Goal: Task Accomplishment & Management: Manage account settings

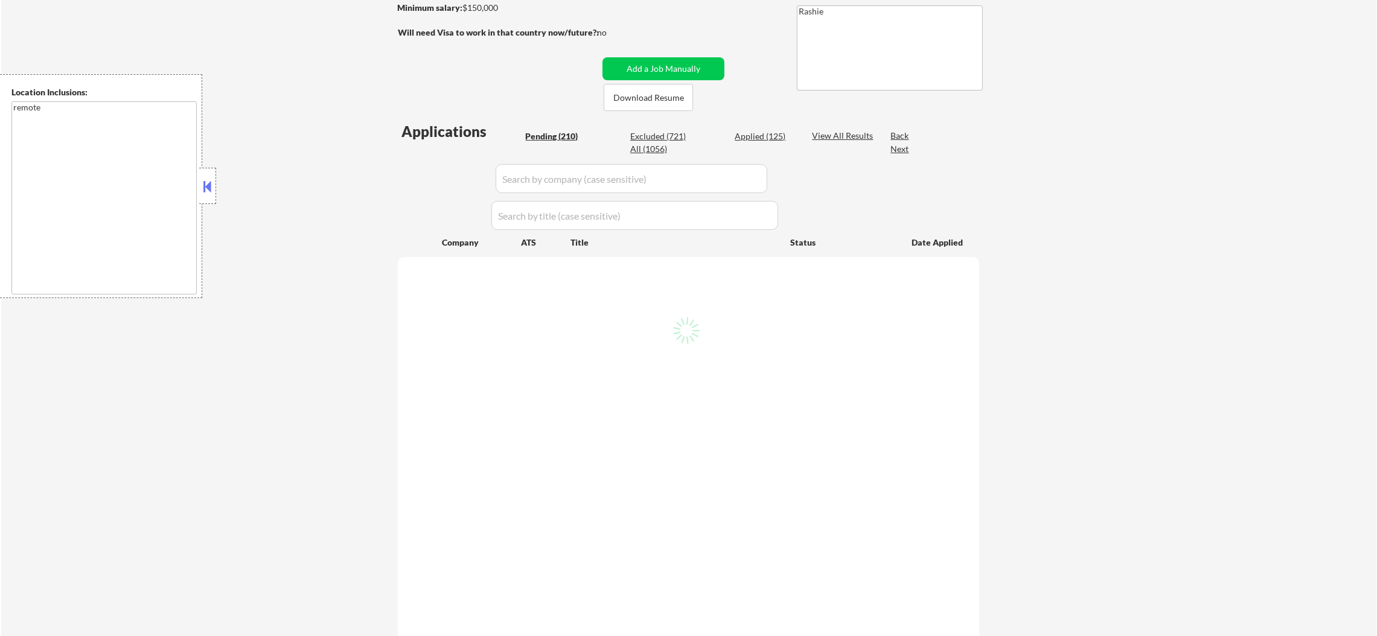
scroll to position [211, 0]
select select ""pending""
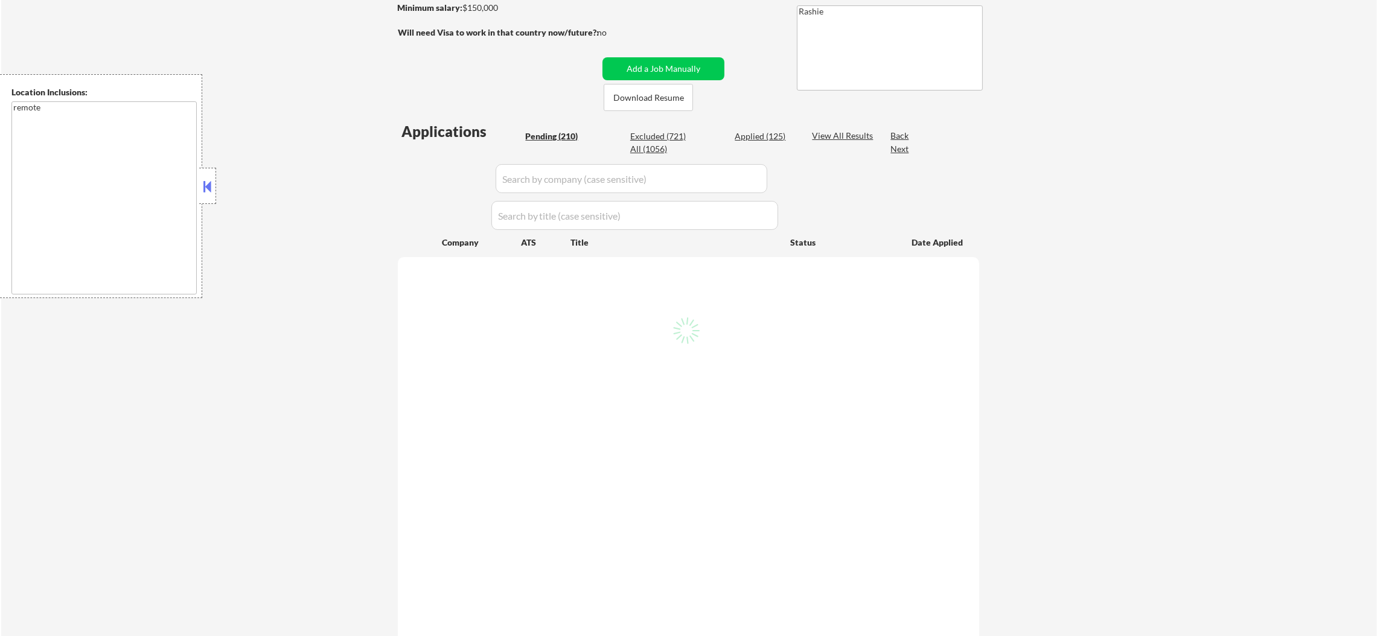
select select ""pending""
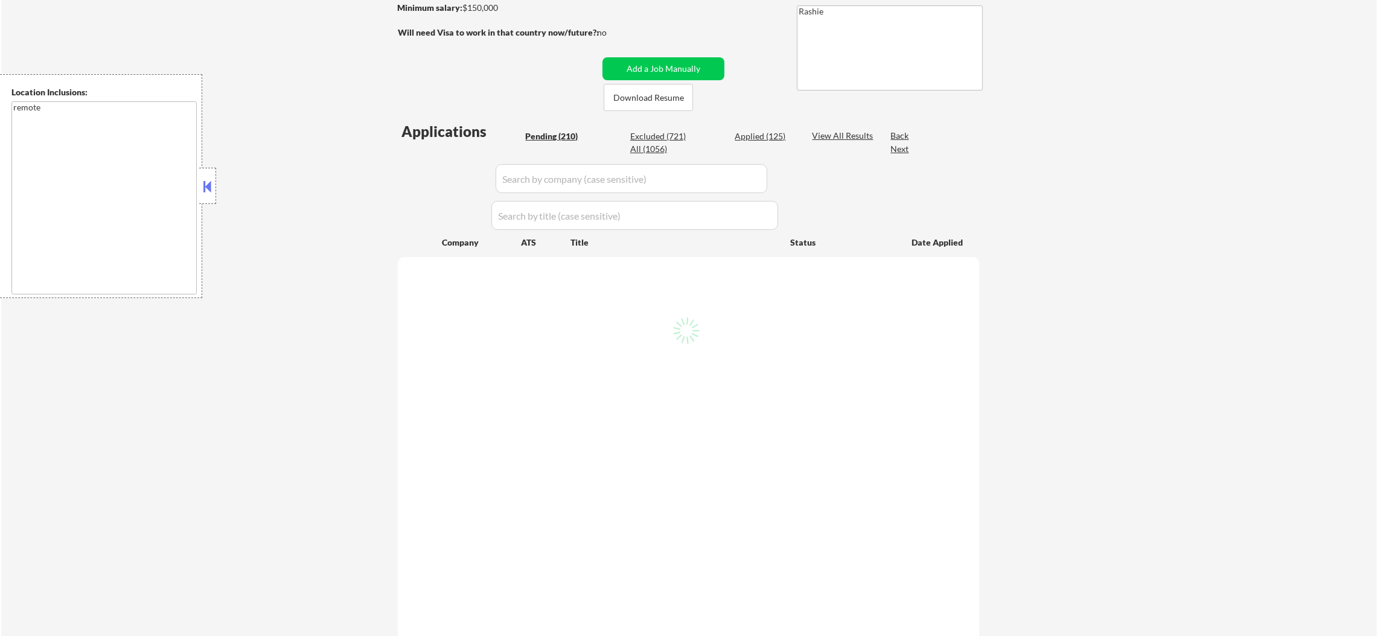
select select ""pending""
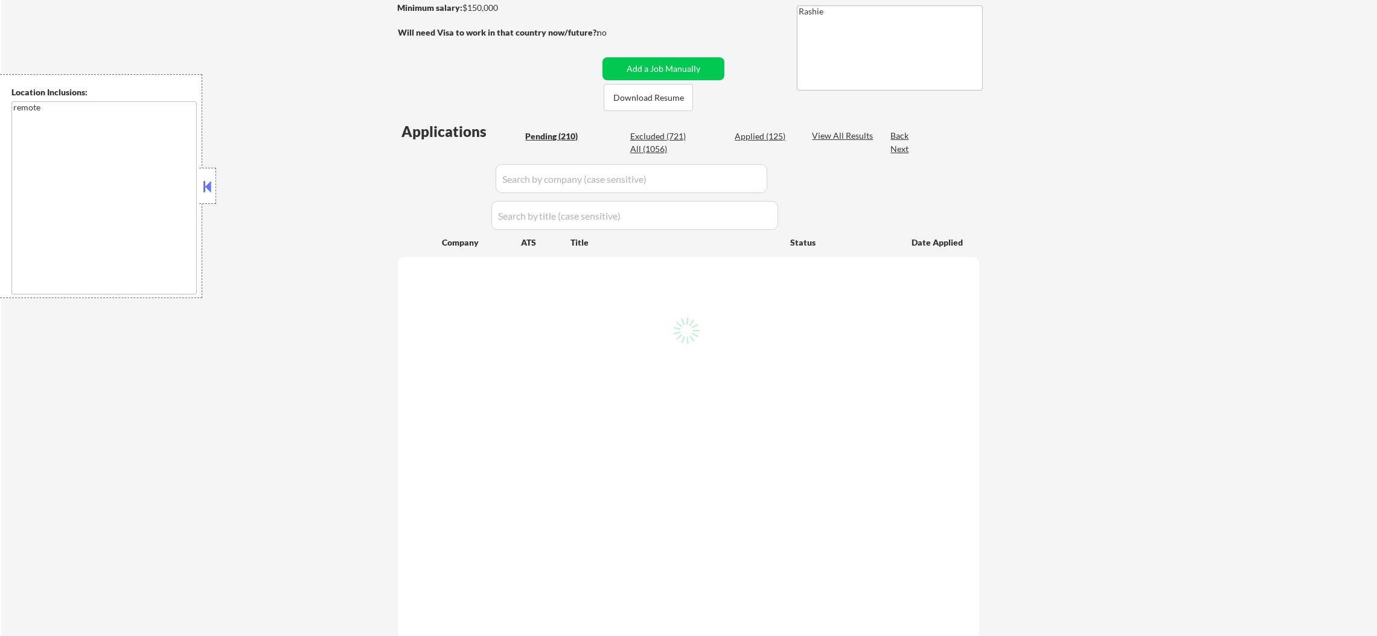
select select ""pending""
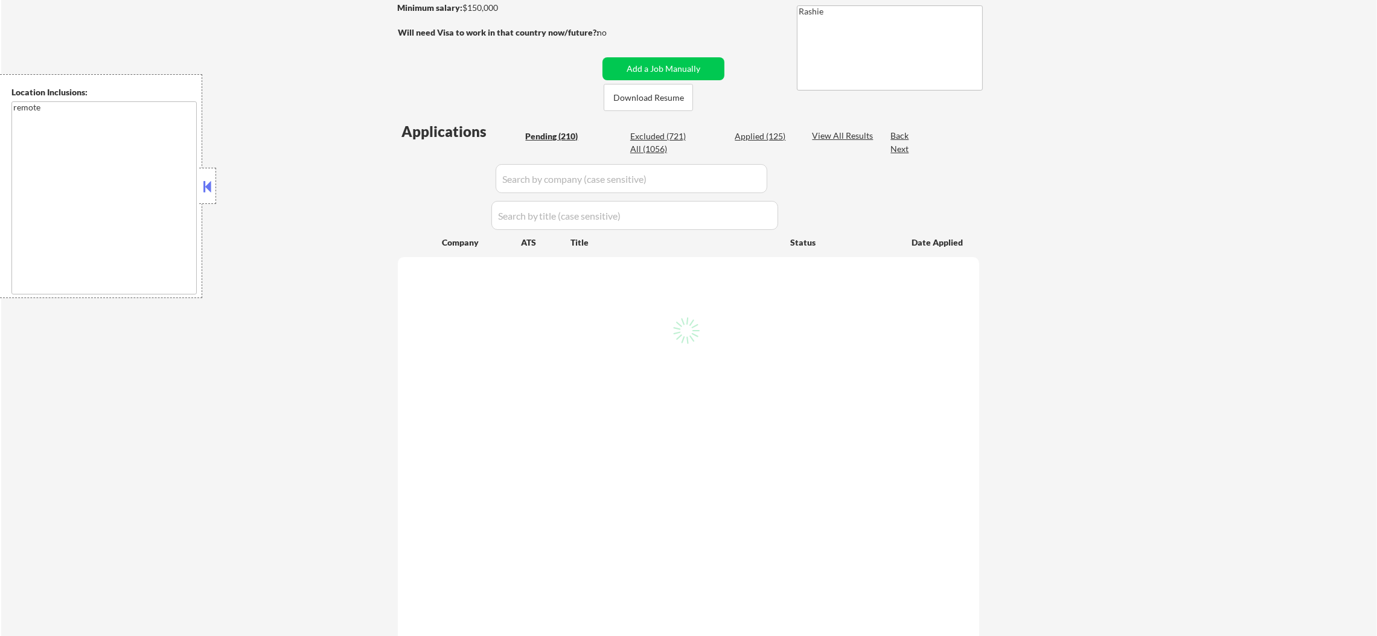
select select ""pending""
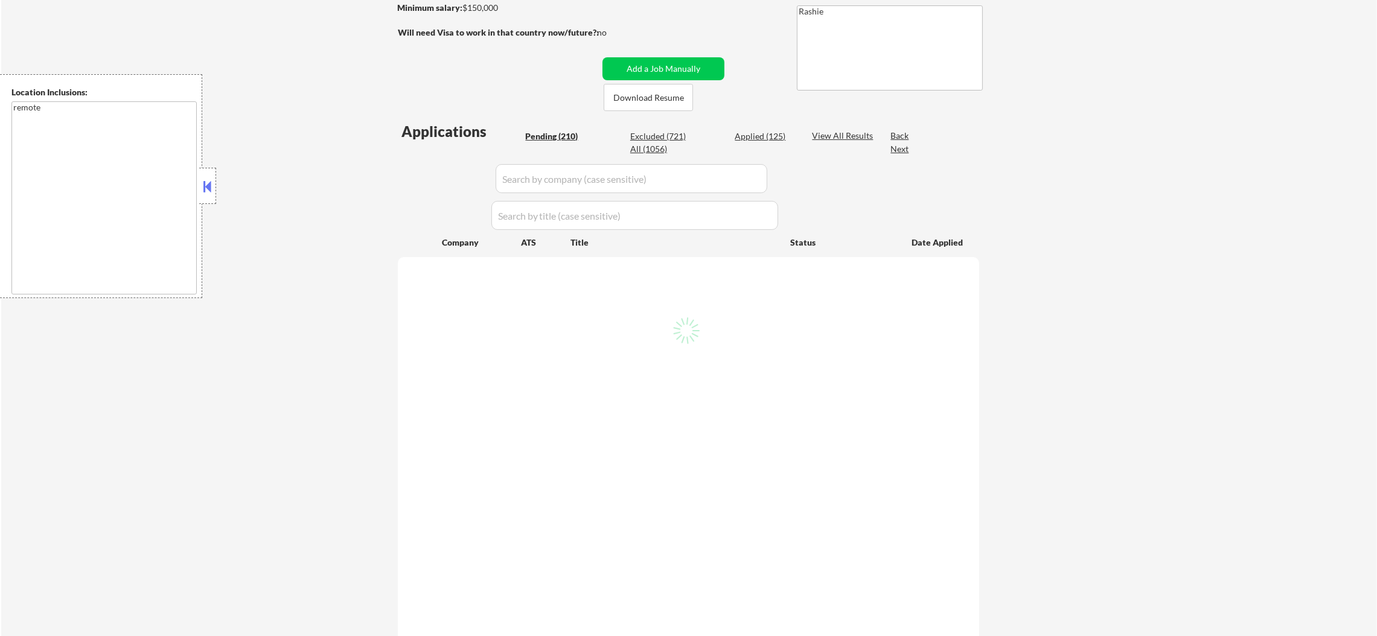
select select ""pending""
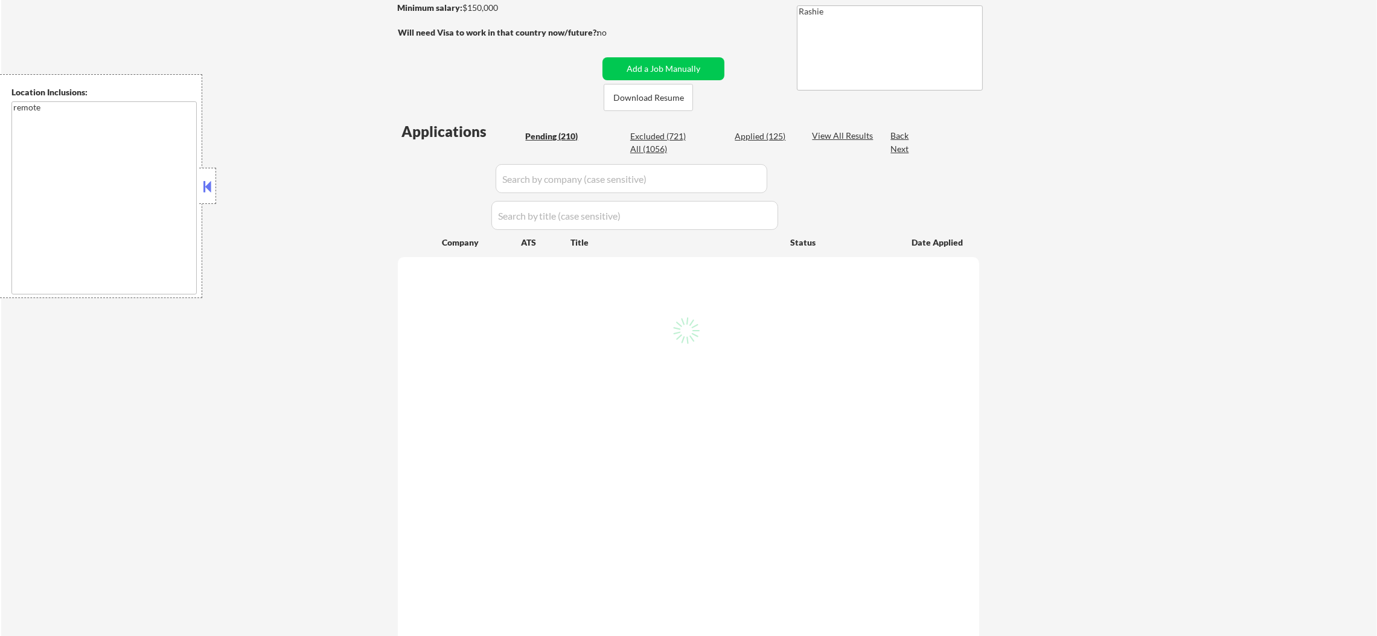
select select ""pending""
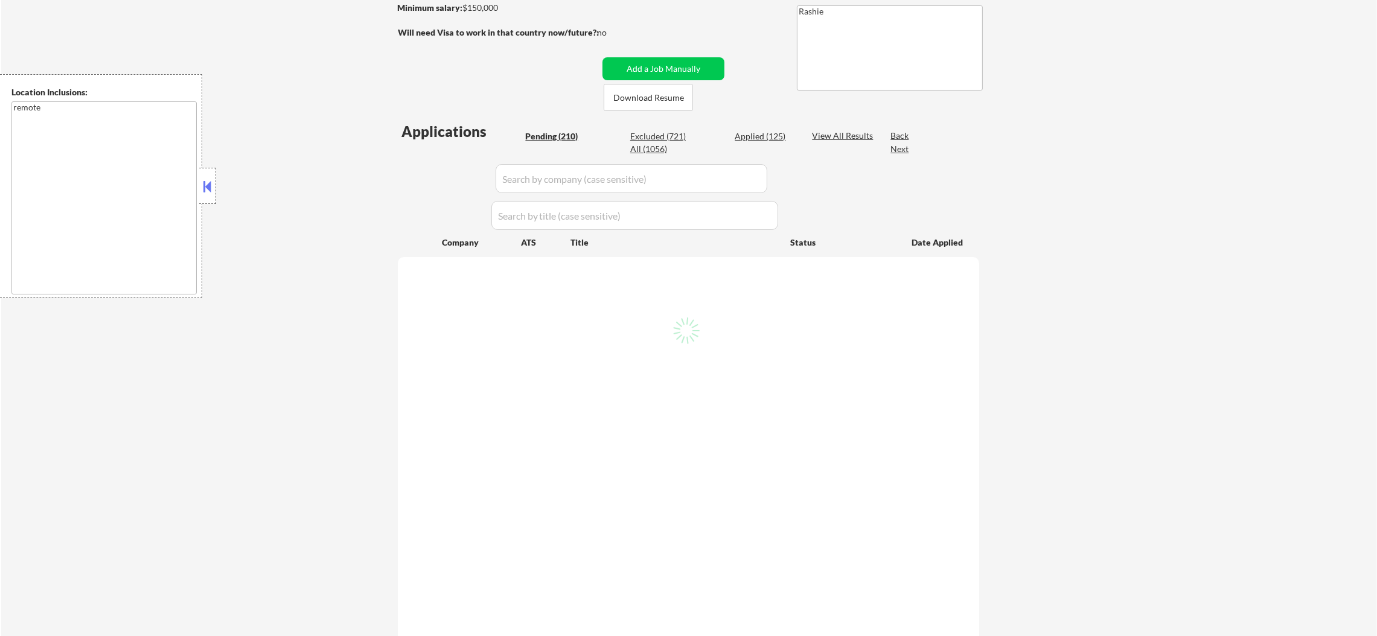
select select ""pending""
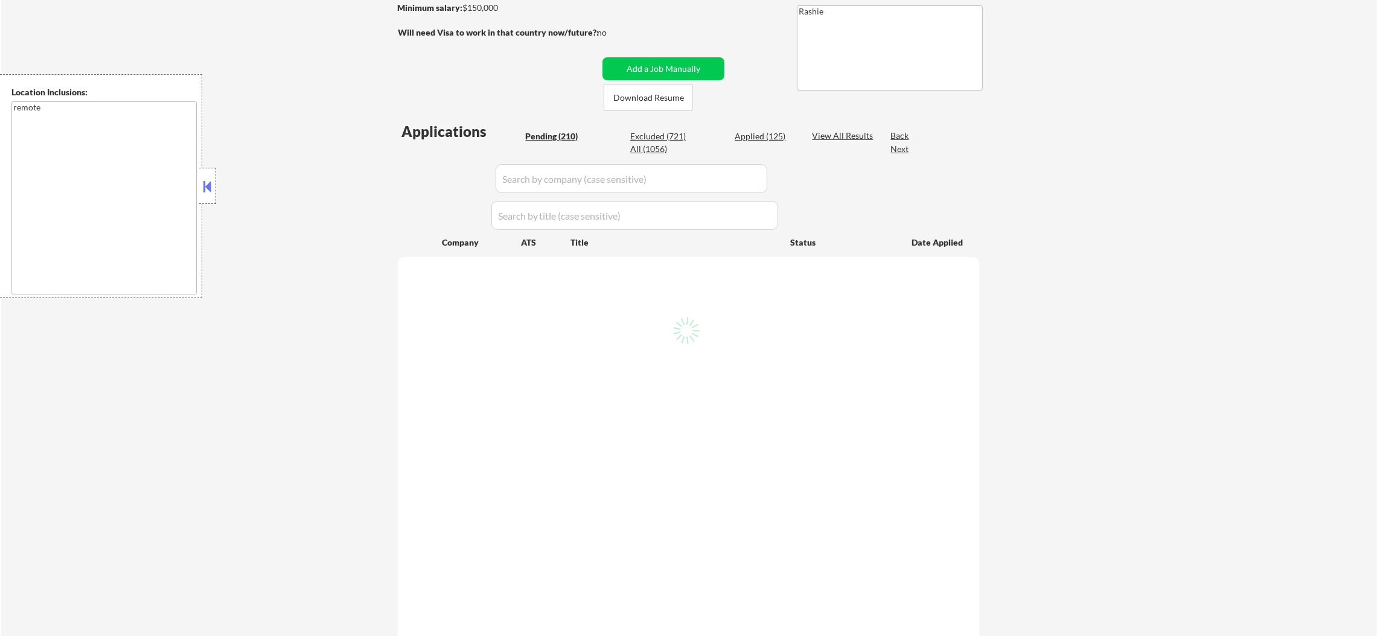
select select ""pending""
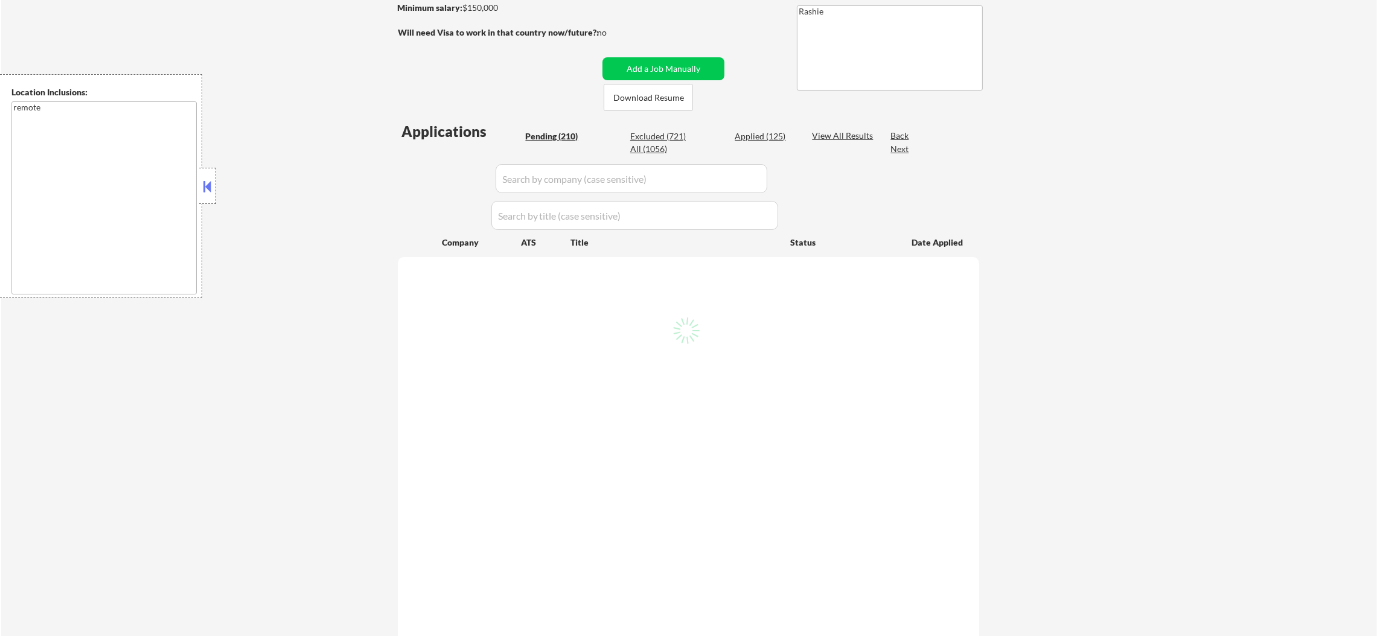
select select ""pending""
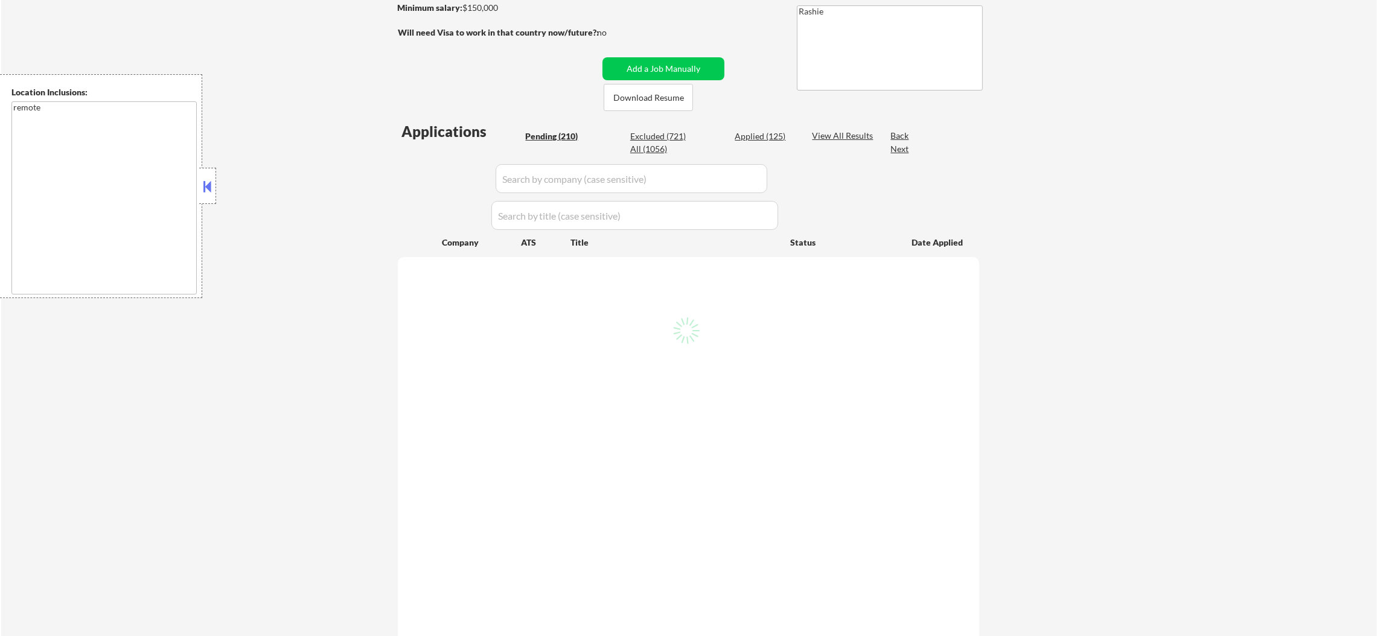
select select ""pending""
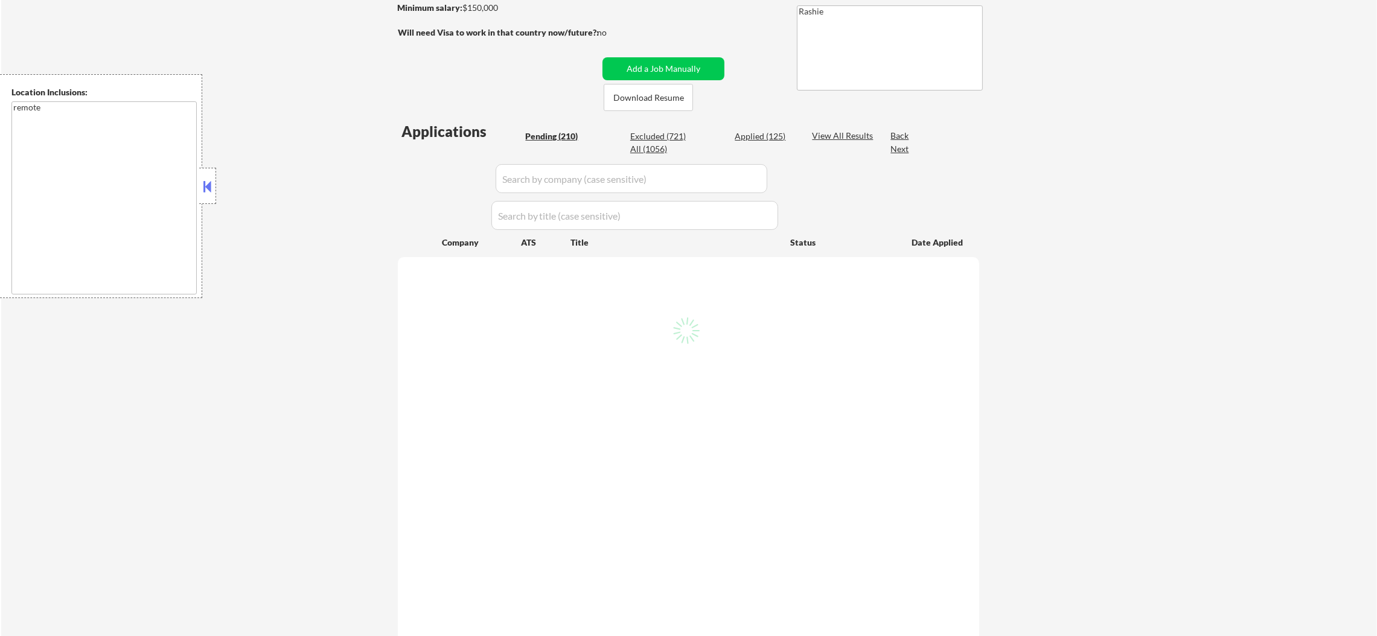
select select ""pending""
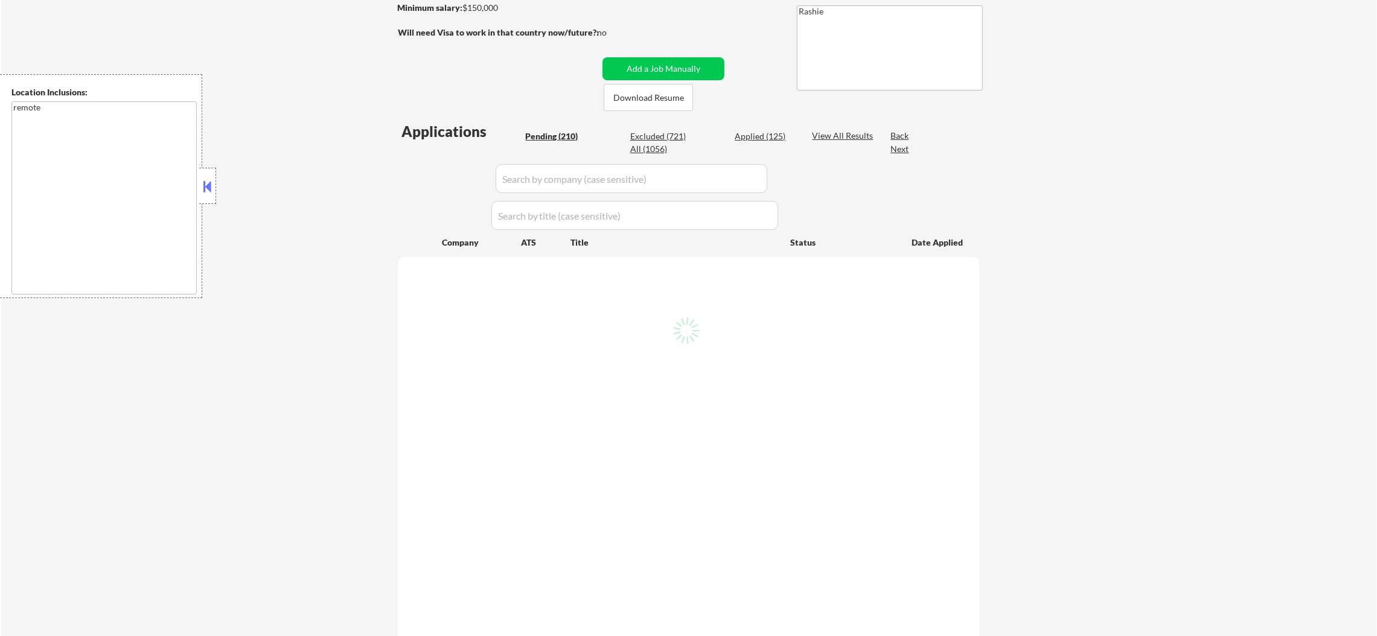
select select ""pending""
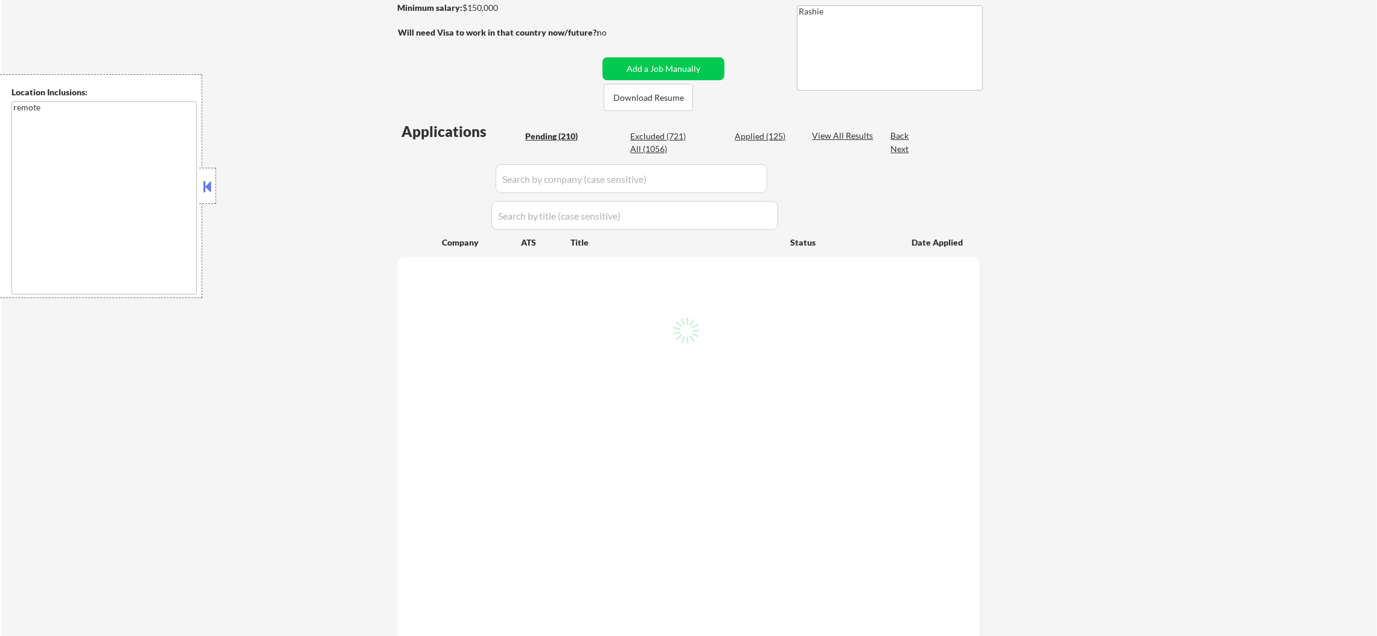
select select ""pending""
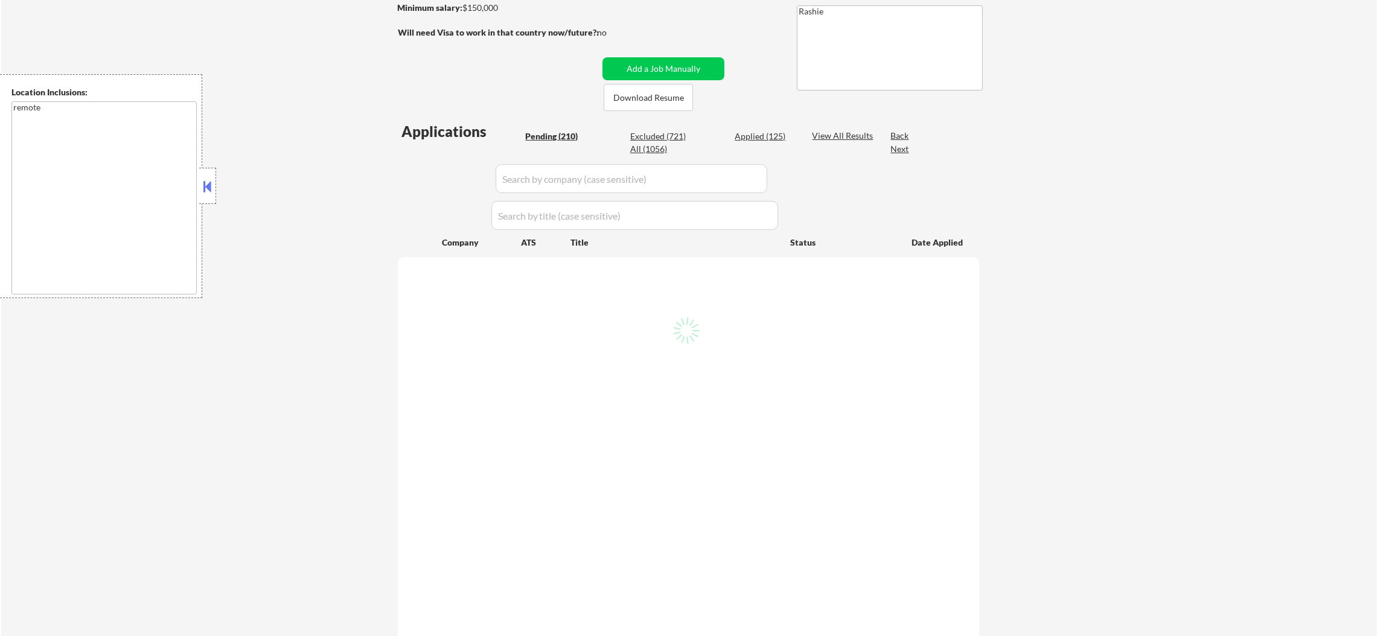
select select ""pending""
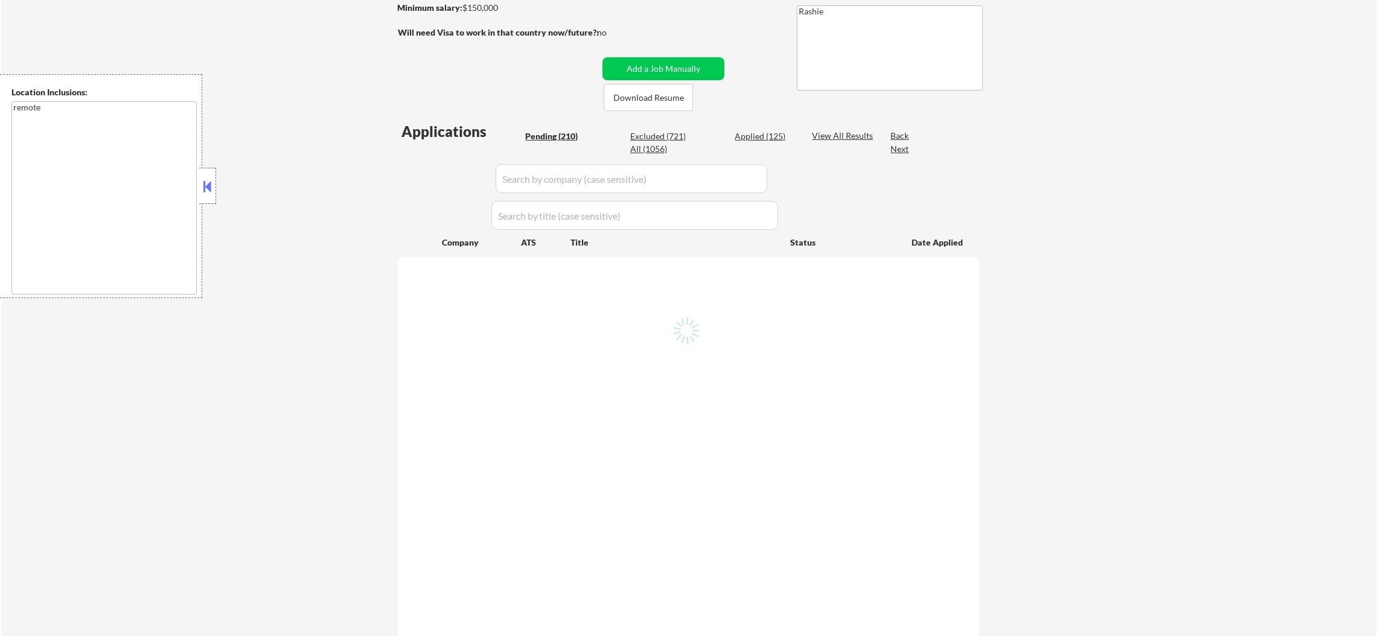
select select ""pending""
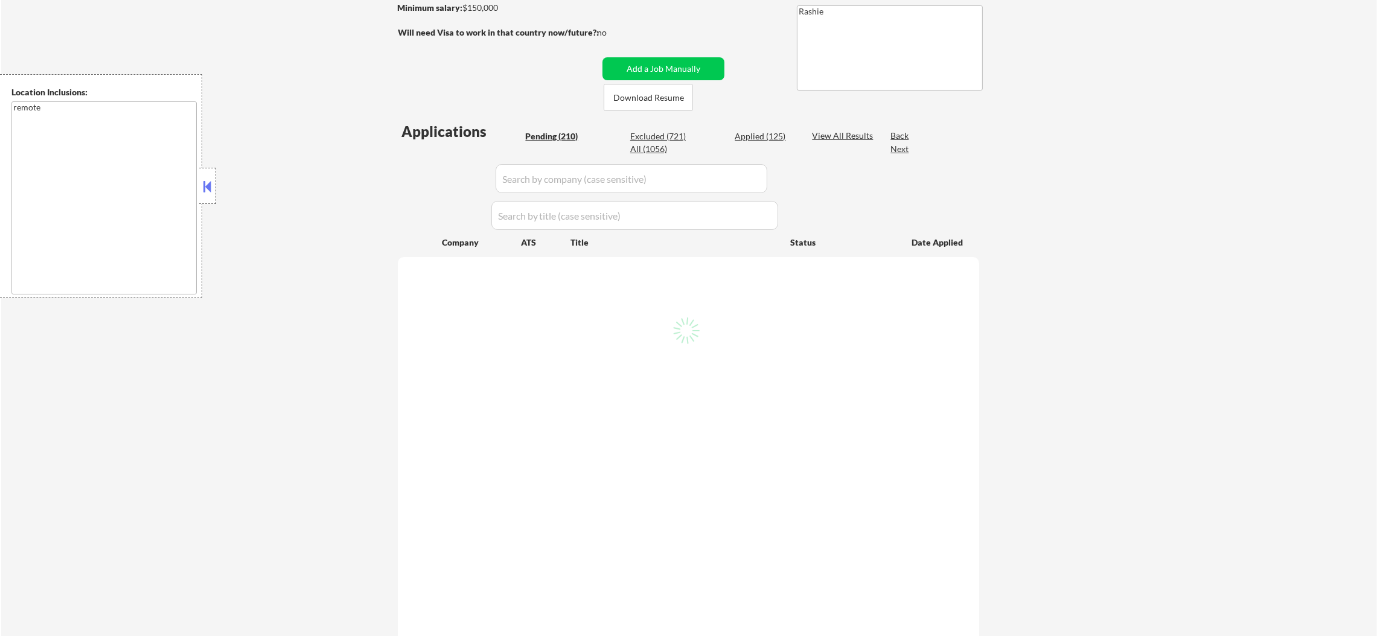
select select ""pending""
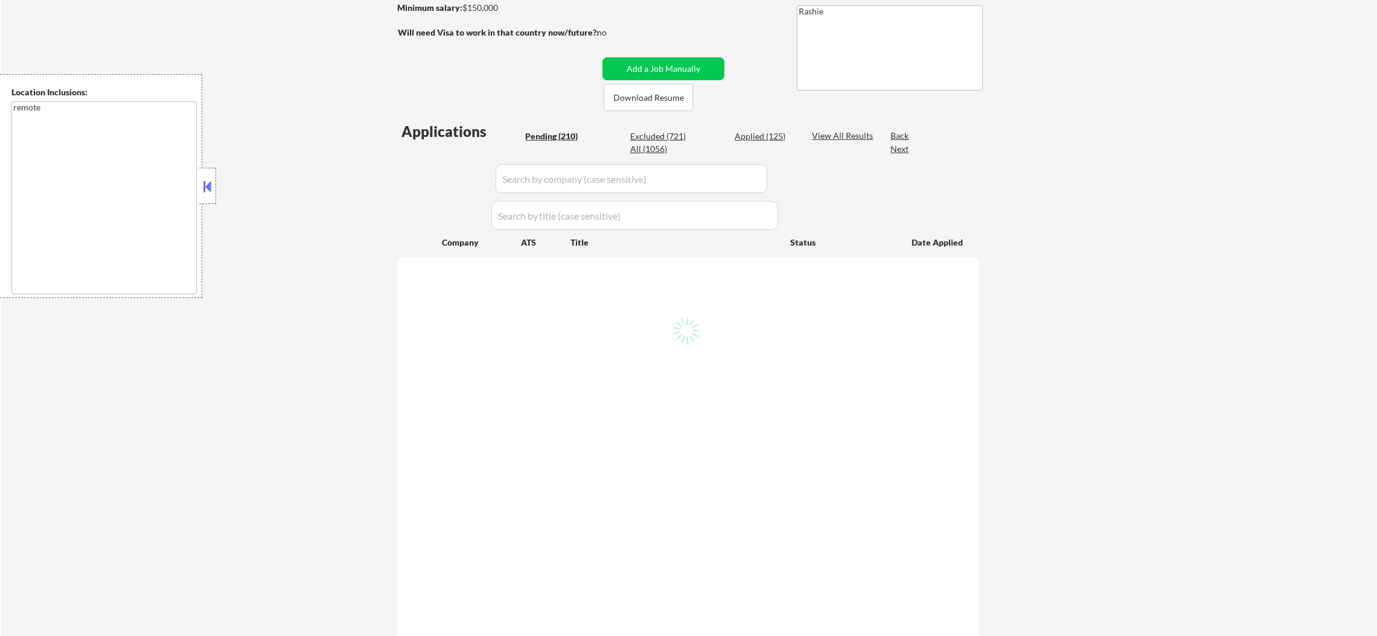
select select ""pending""
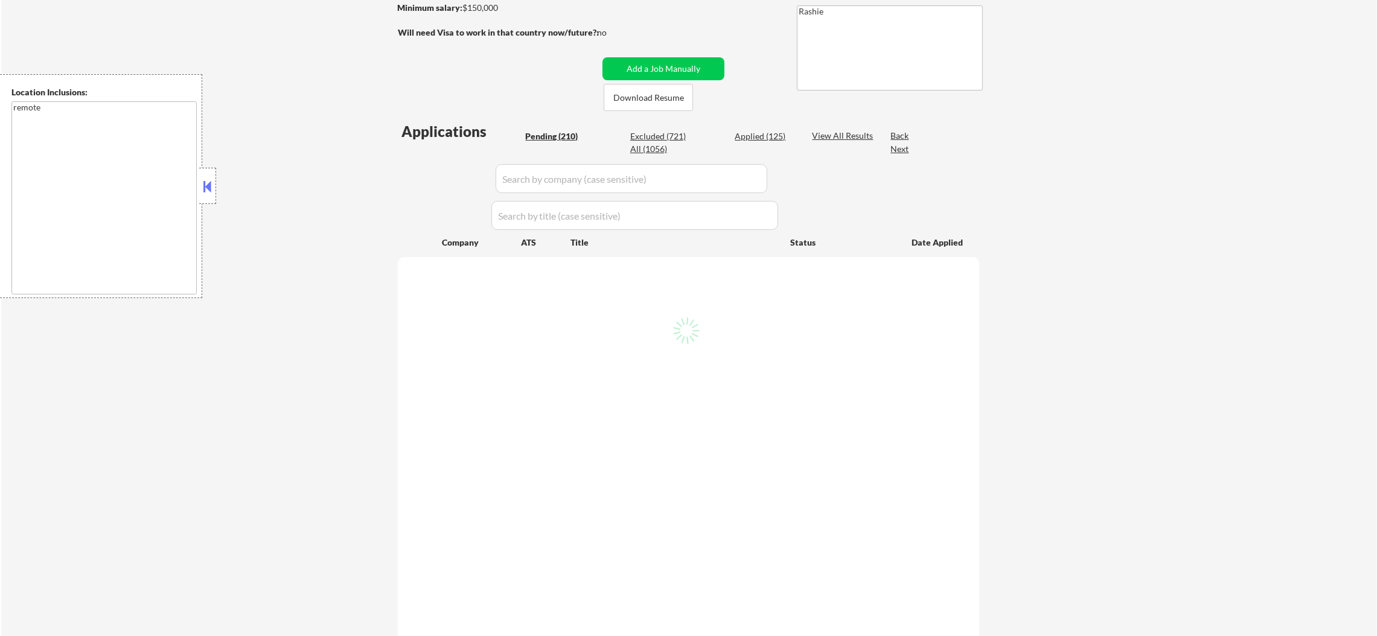
select select ""pending""
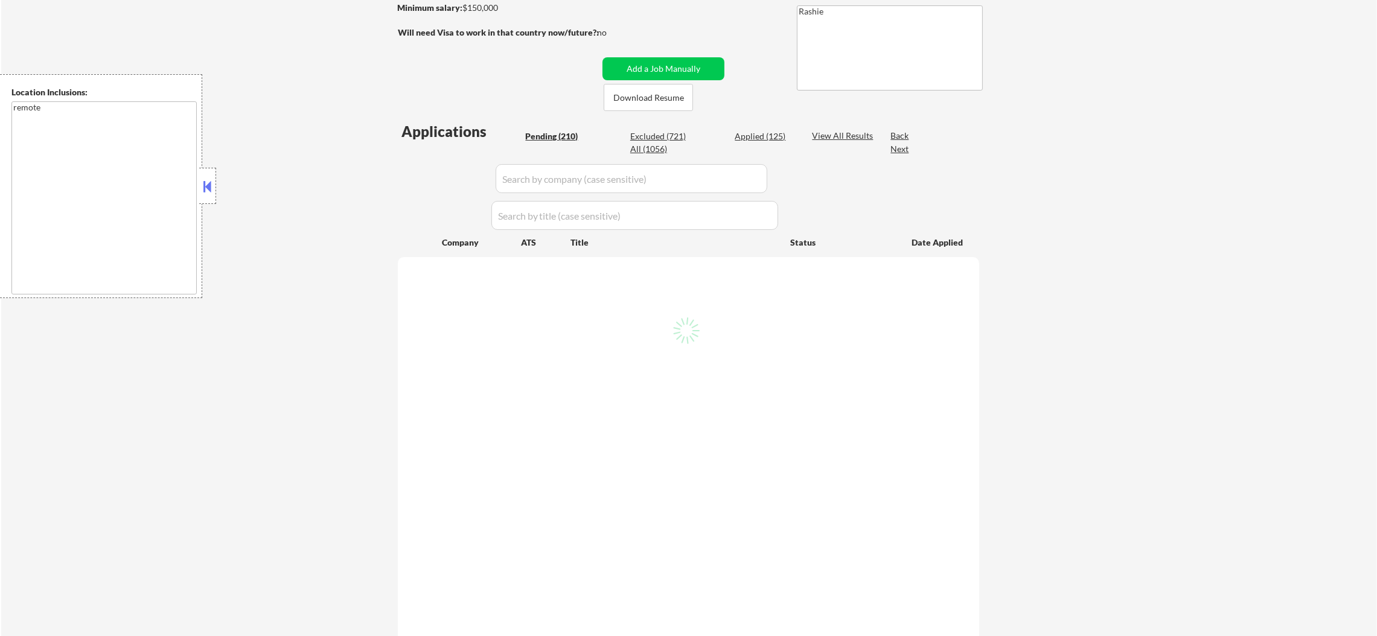
select select ""pending""
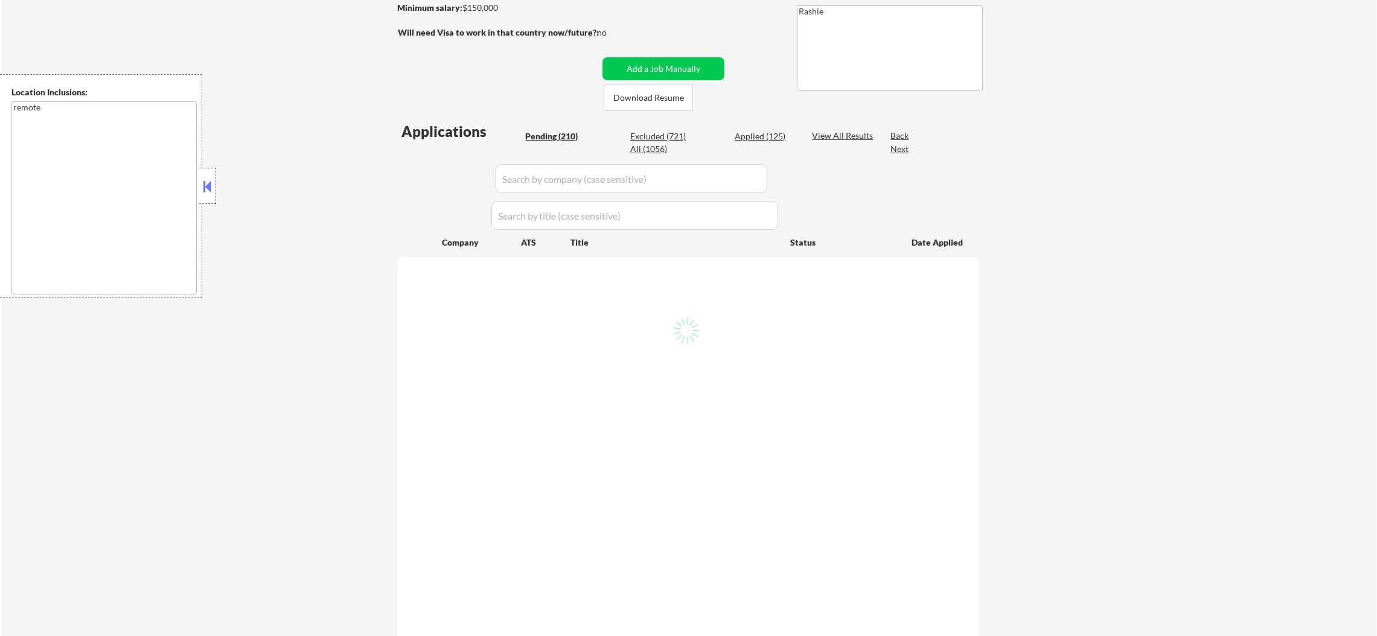
select select ""pending""
